Goal: Find specific page/section: Find specific page/section

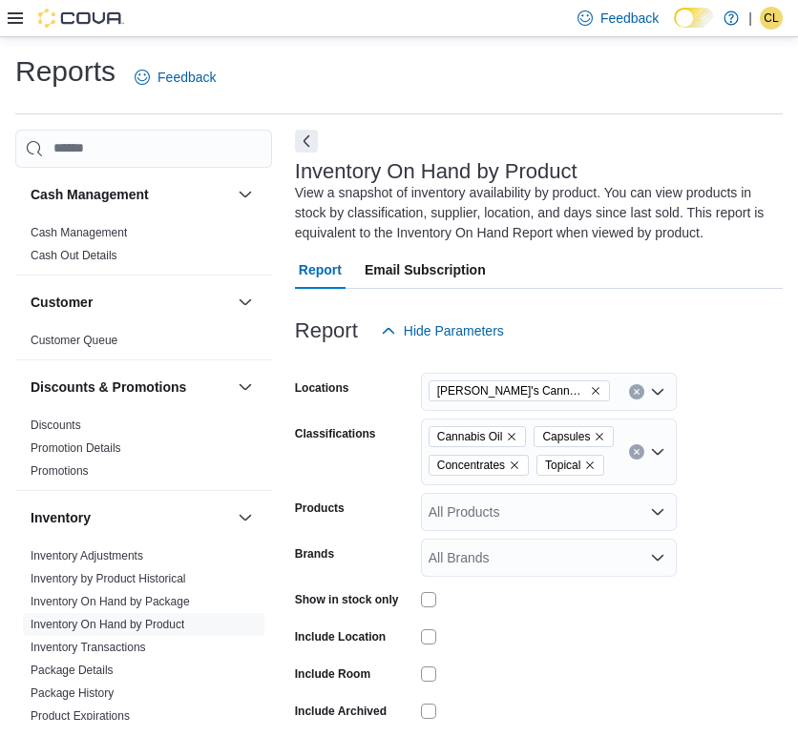
scroll to position [60, 0]
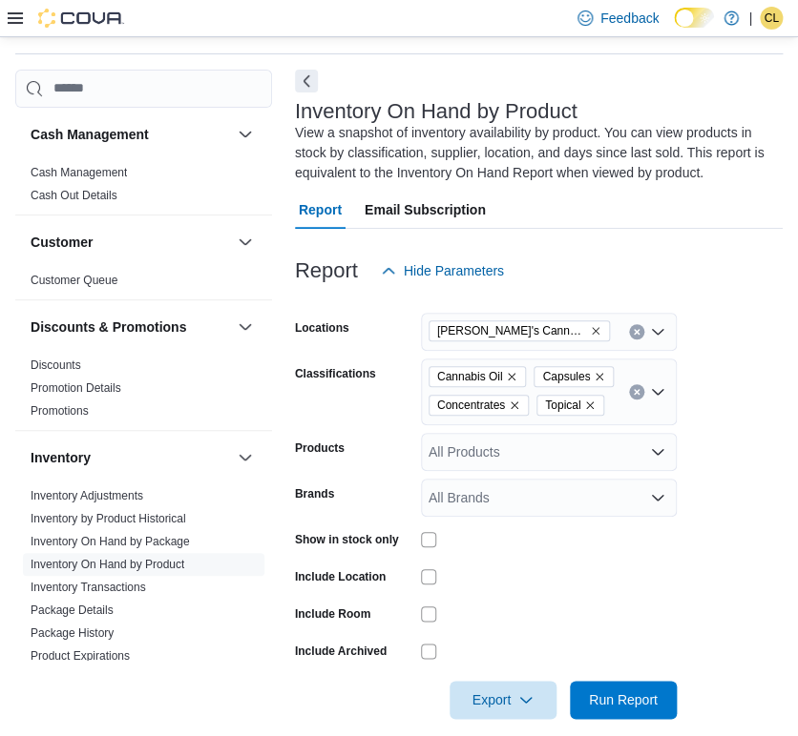
click at [13, 12] on icon at bounding box center [15, 17] width 15 height 11
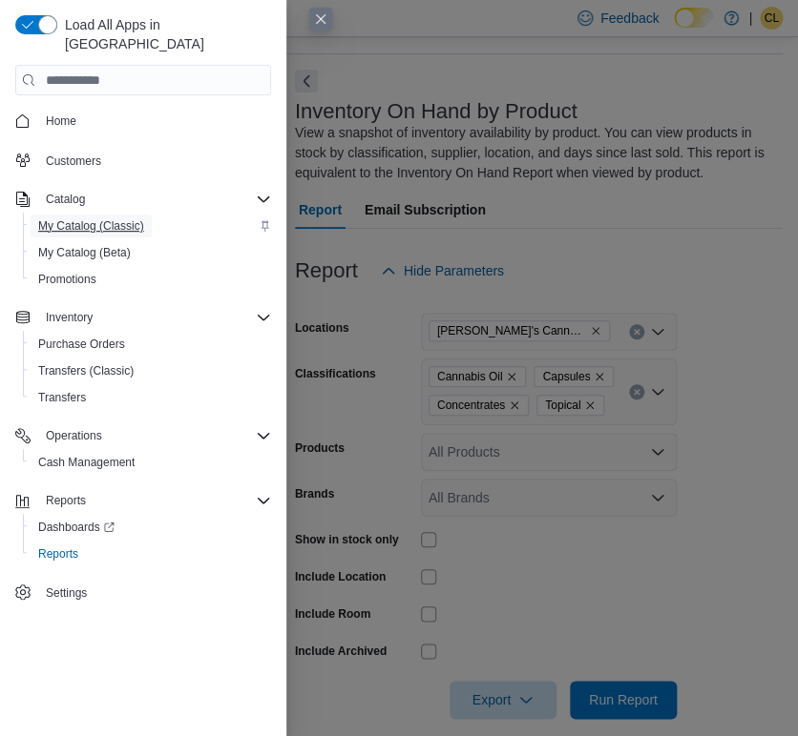
click at [105, 218] on span "My Catalog (Classic)" at bounding box center [91, 225] width 106 height 15
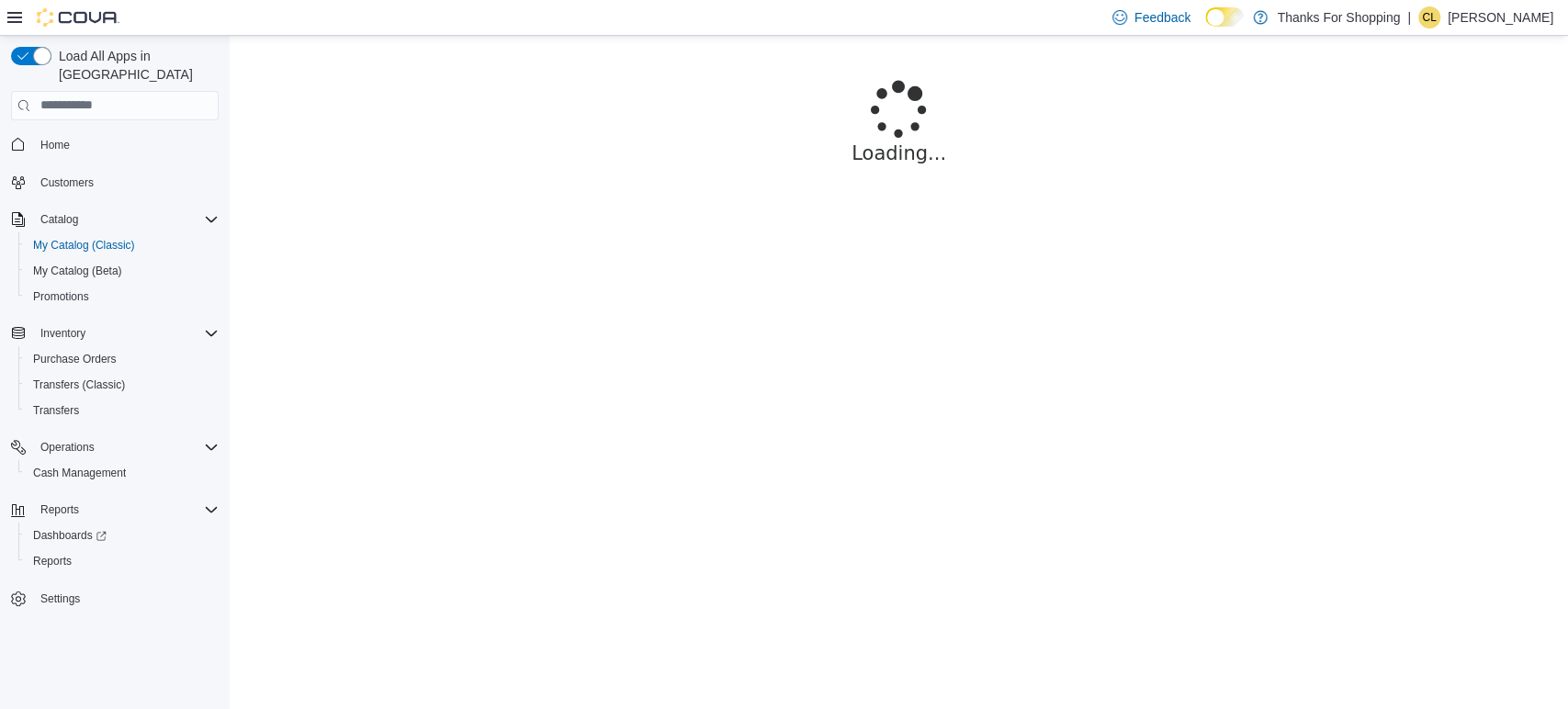
click at [61, 3] on div at bounding box center [64, 17] width 112 height 35
click at [54, 20] on img at bounding box center [78, 17] width 83 height 18
click at [25, 19] on div at bounding box center [64, 17] width 112 height 18
click at [13, 19] on icon at bounding box center [14, 16] width 14 height 14
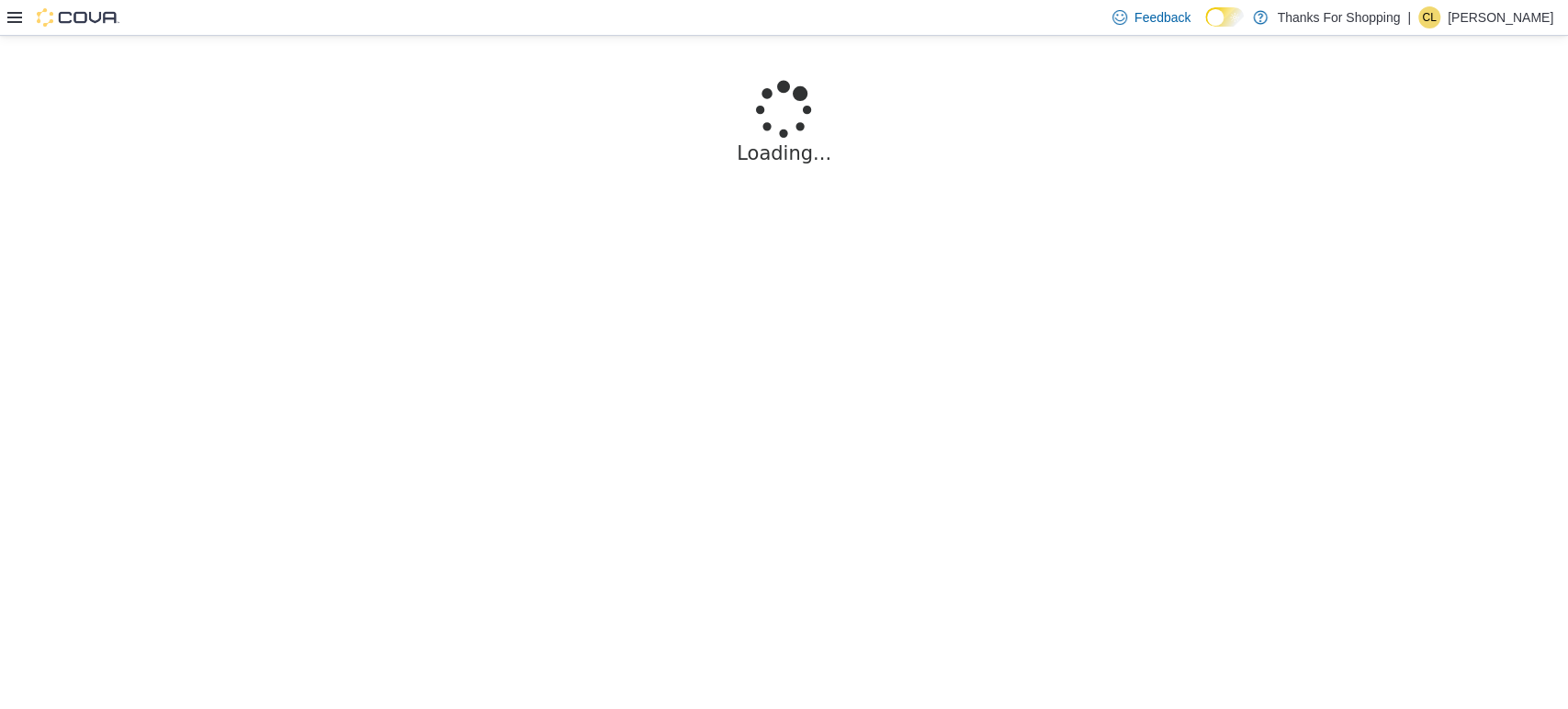
click at [768, 17] on p "[PERSON_NAME]" at bounding box center [1501, 17] width 106 height 22
click at [768, 192] on ul "Change Password Help Cova Learning Sign Out" at bounding box center [1461, 117] width 184 height 163
click at [768, 171] on icon "button" at bounding box center [1392, 176] width 14 height 14
